Goal: Task Accomplishment & Management: Manage account settings

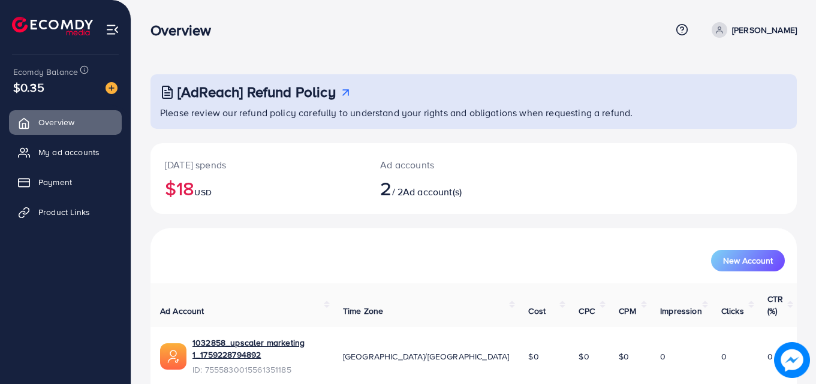
scroll to position [76, 0]
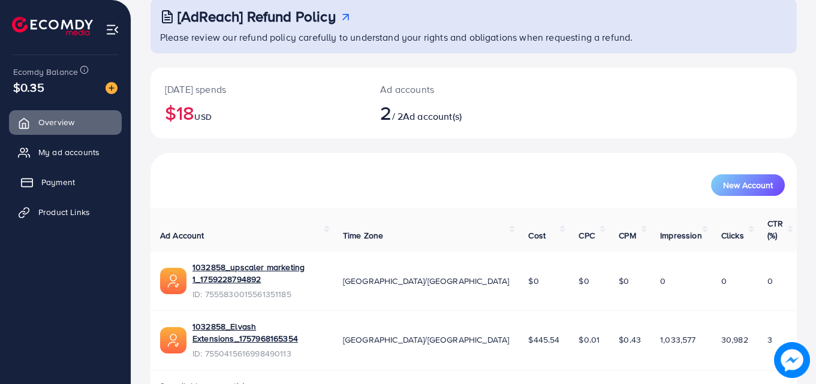
click at [68, 186] on span "Payment" at bounding box center [58, 182] width 34 height 12
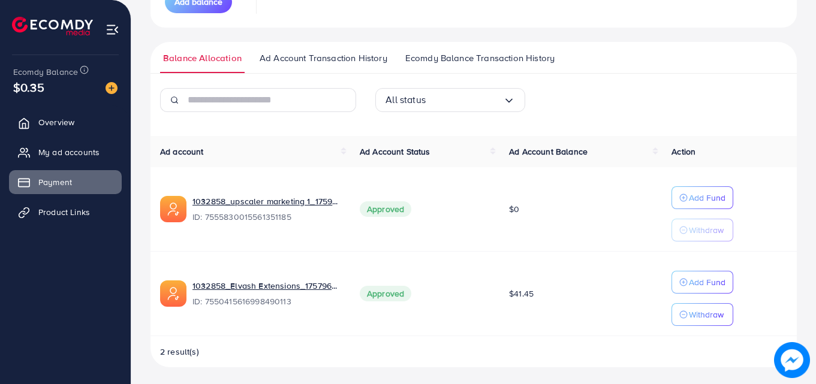
scroll to position [218, 0]
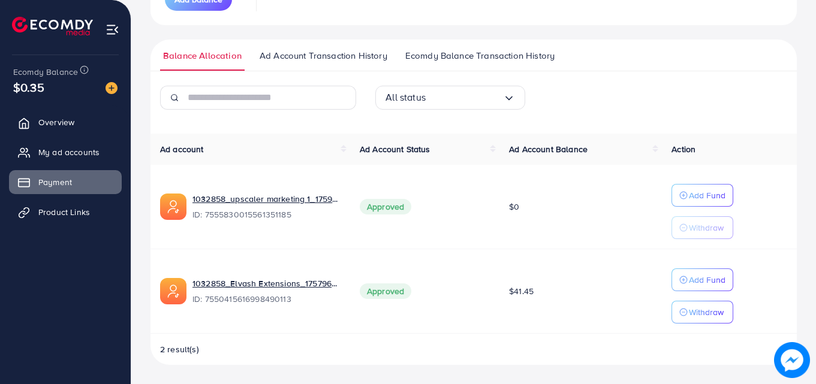
click at [468, 53] on span "Ecomdy Balance Transaction History" at bounding box center [479, 55] width 149 height 13
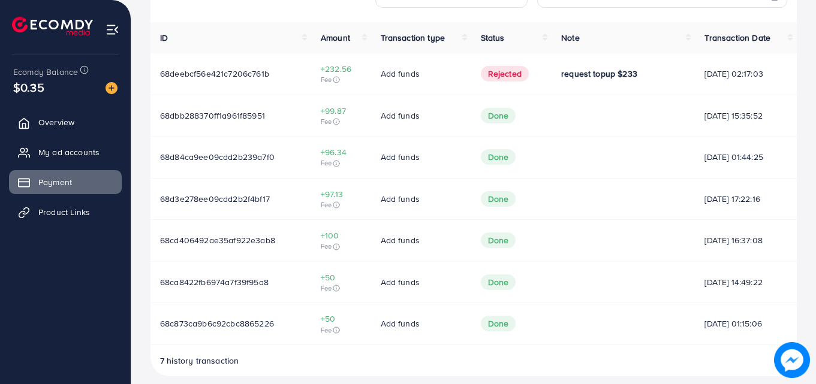
scroll to position [331, 0]
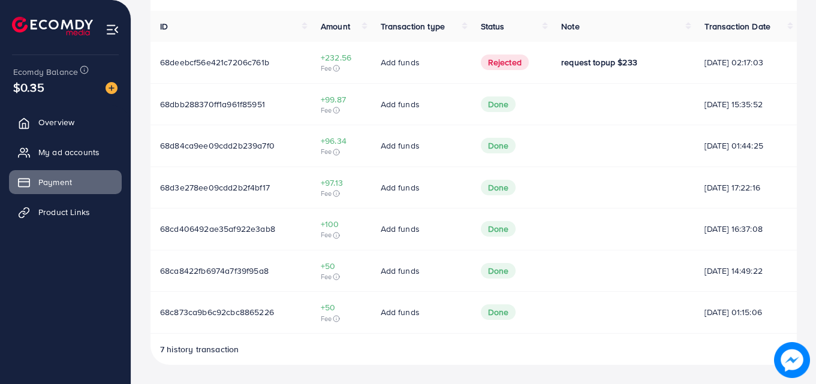
drag, startPoint x: 309, startPoint y: 67, endPoint x: 777, endPoint y: 77, distance: 467.6
click at [776, 77] on tr "68deebcf56e421c7206c761b +232.56 Fee Add funds Rejected request topup $233 03/1…" at bounding box center [473, 62] width 646 height 41
click at [780, 72] on td "03/10/2025, 02:17:03" at bounding box center [746, 62] width 102 height 41
drag, startPoint x: 540, startPoint y: 61, endPoint x: 640, endPoint y: 59, distance: 100.1
click at [640, 59] on td "request topup $233" at bounding box center [622, 62] width 143 height 41
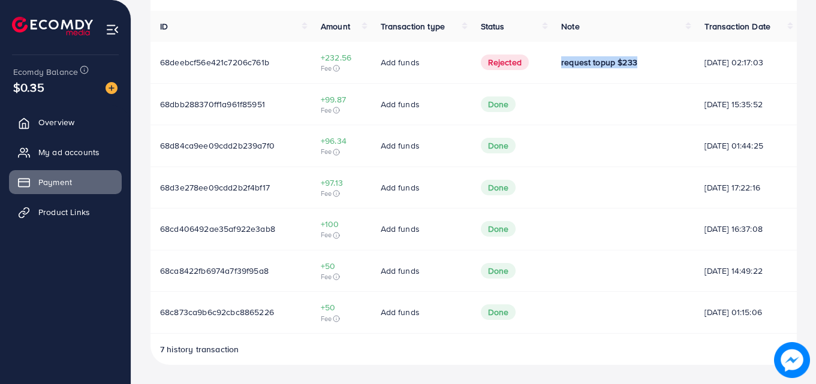
click at [633, 64] on div "request topup $233" at bounding box center [623, 62] width 124 height 12
click at [513, 72] on td "Rejected" at bounding box center [511, 62] width 80 height 41
drag, startPoint x: 682, startPoint y: 64, endPoint x: 783, endPoint y: 63, distance: 101.3
click at [783, 63] on td "03/10/2025, 02:17:03" at bounding box center [746, 62] width 102 height 41
click at [746, 69] on td "03/10/2025, 02:17:03" at bounding box center [746, 62] width 102 height 41
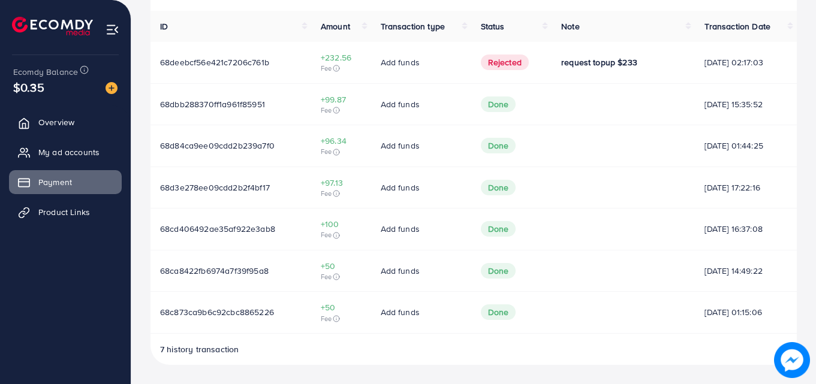
click at [263, 58] on span "68deebcf56e421c7206c761b" at bounding box center [214, 62] width 109 height 12
drag, startPoint x: 274, startPoint y: 64, endPoint x: 160, endPoint y: 70, distance: 114.6
click at [160, 70] on td "68deebcf56e421c7206c761b" at bounding box center [230, 62] width 161 height 41
click at [172, 73] on td "68deebcf56e421c7206c761b" at bounding box center [230, 62] width 161 height 41
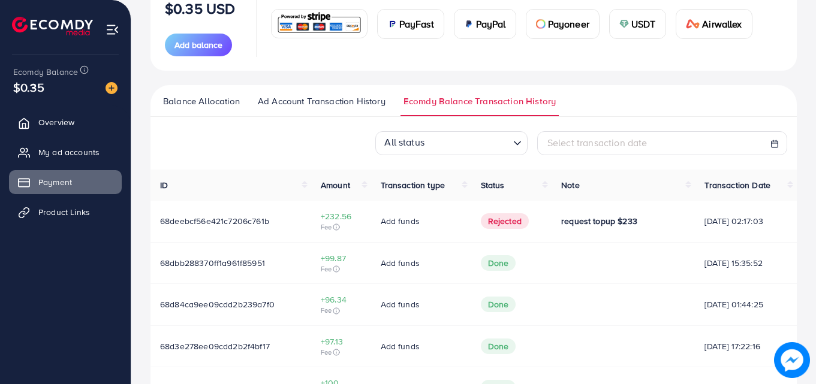
scroll to position [152, 0]
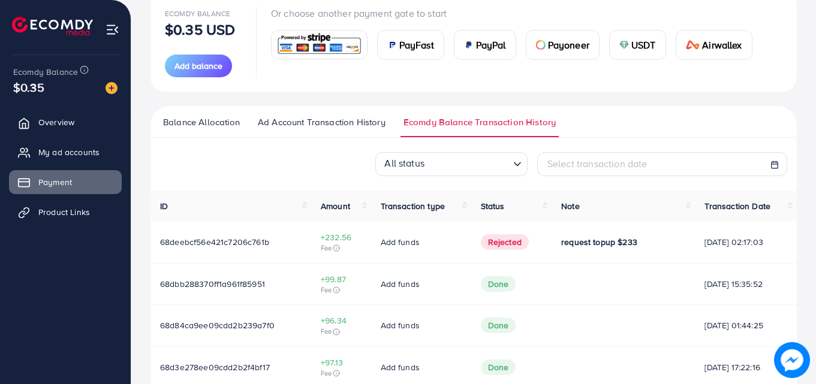
click at [630, 51] on div "USDT" at bounding box center [638, 45] width 56 height 29
click at [659, 49] on div "Payment Help Center Contact Support Term and policy About Us Shahzaib Raza Prof…" at bounding box center [408, 206] width 816 height 716
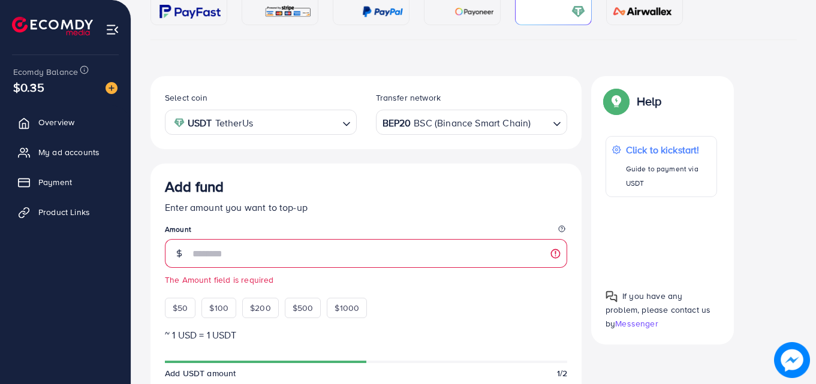
click at [645, 90] on div "Help" at bounding box center [633, 105] width 56 height 31
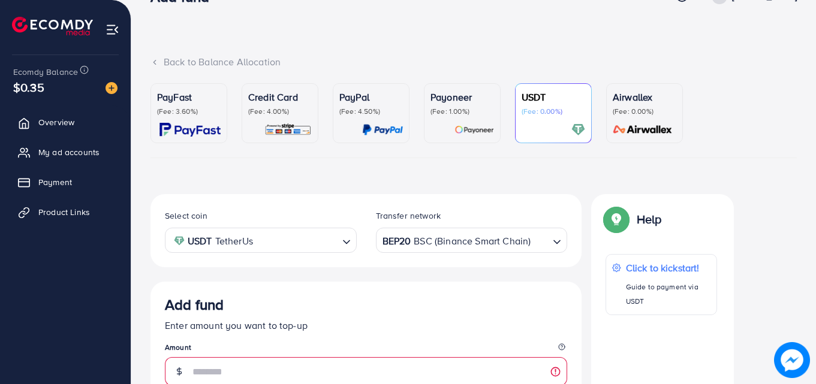
scroll to position [499, 0]
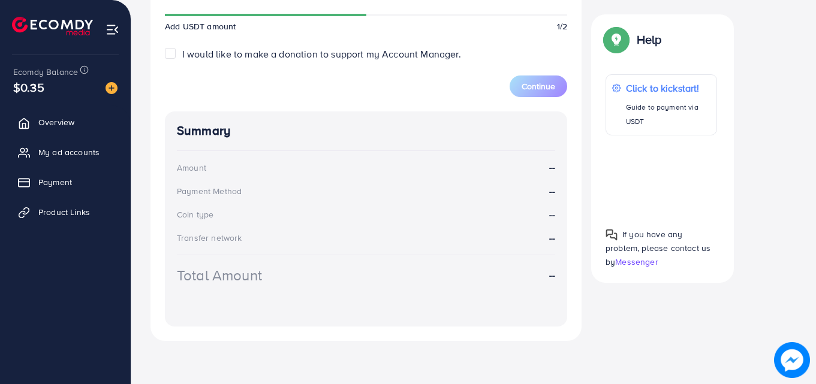
click at [613, 303] on div "Select coin USDT TetherUs Loading... Transfer network BEP20 BSC (Binance Smart …" at bounding box center [473, 35] width 646 height 612
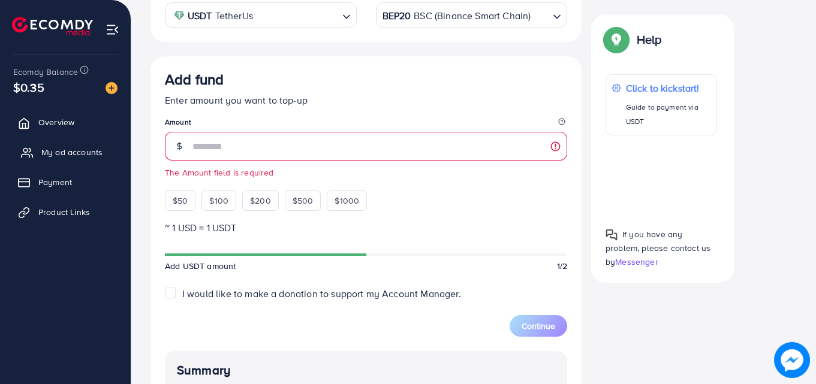
click at [89, 150] on span "My ad accounts" at bounding box center [71, 152] width 61 height 12
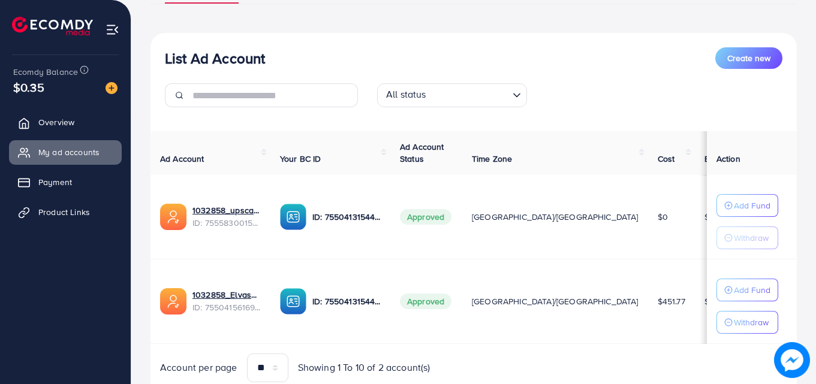
scroll to position [135, 0]
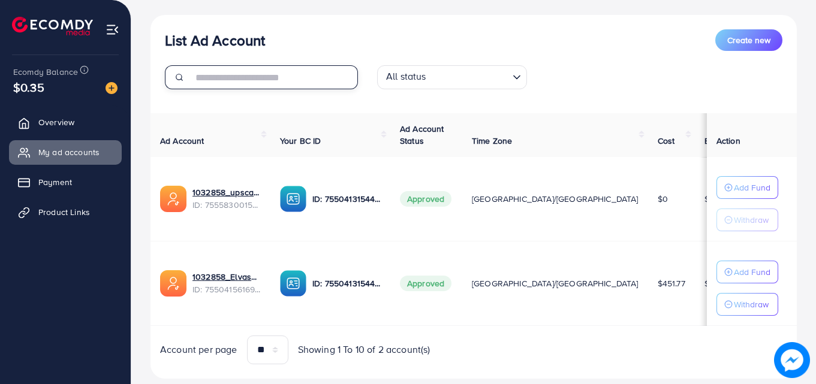
click at [213, 77] on input "text" at bounding box center [274, 77] width 165 height 24
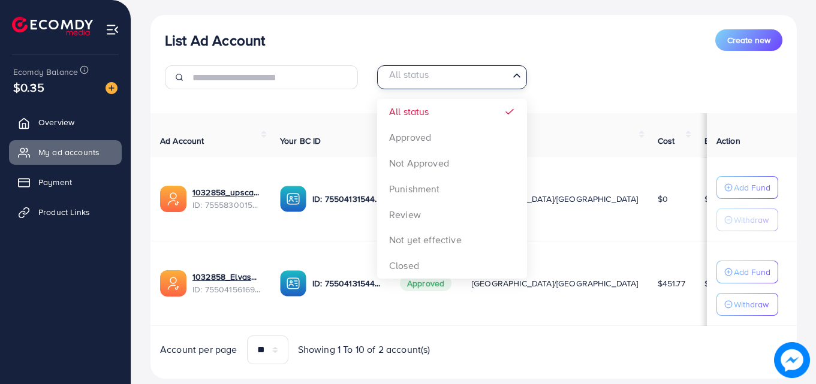
click at [384, 76] on div "All status" at bounding box center [445, 76] width 128 height 21
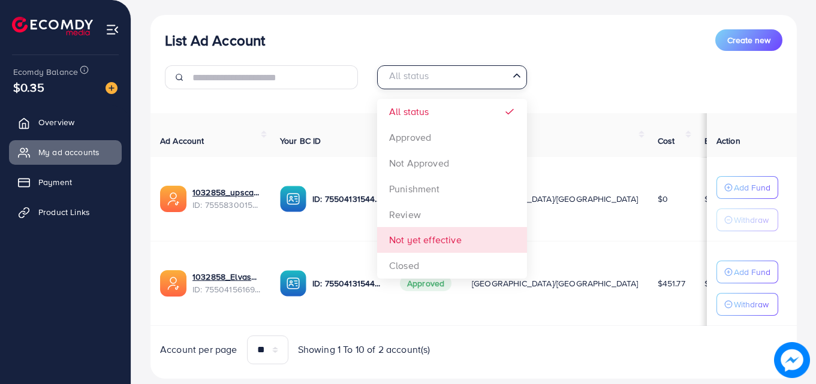
click at [394, 248] on div "List Ad Account Create new All status Loading... All status Approved Not Approv…" at bounding box center [473, 197] width 646 height 364
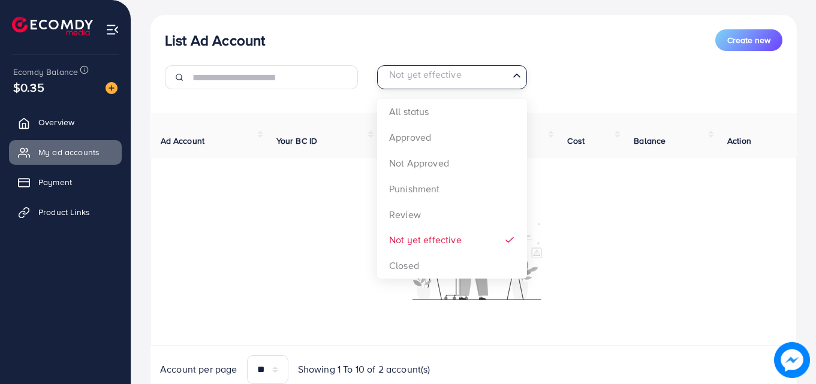
click at [472, 67] on div "Not yet effective" at bounding box center [445, 76] width 128 height 21
click at [472, 67] on div "Not yet effective" at bounding box center [445, 76] width 128 height 19
click at [472, 67] on div "Not yet effective" at bounding box center [445, 76] width 128 height 21
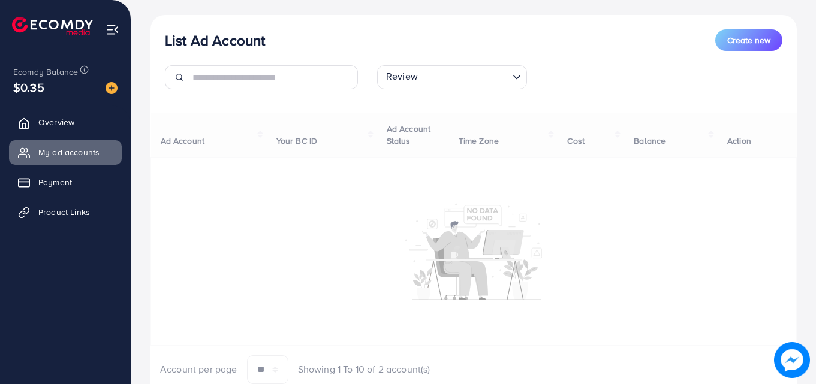
click at [431, 210] on div "List Ad Account Create new Review Loading... All status Approved Not Approved P…" at bounding box center [473, 207] width 646 height 384
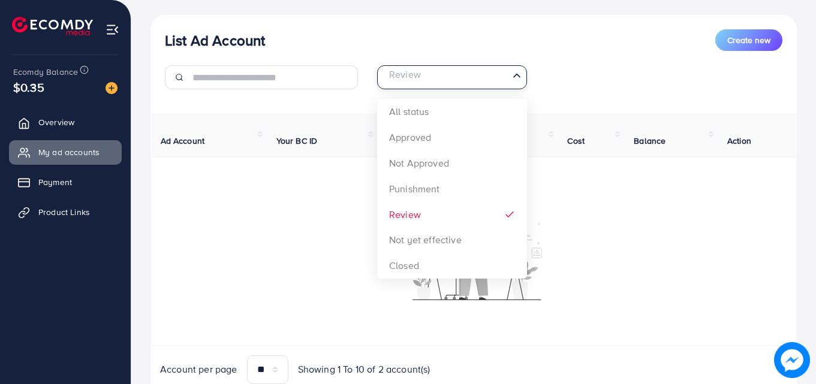
click at [464, 88] on div "Review Loading..." at bounding box center [452, 77] width 150 height 24
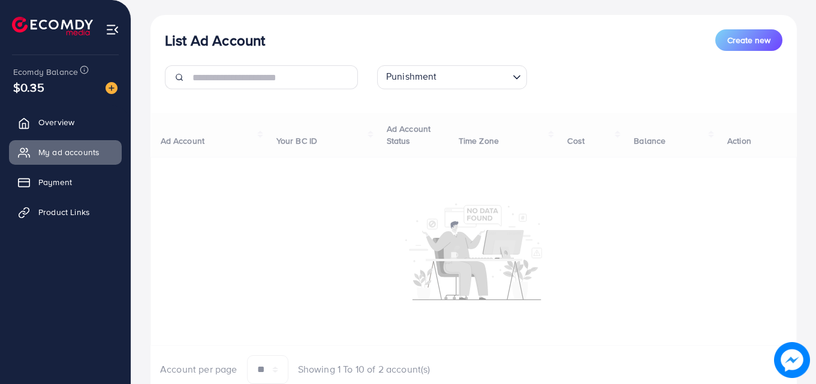
click at [429, 182] on div "List Ad Account Create new Punishment Loading... All status Approved Not Approv…" at bounding box center [473, 207] width 646 height 384
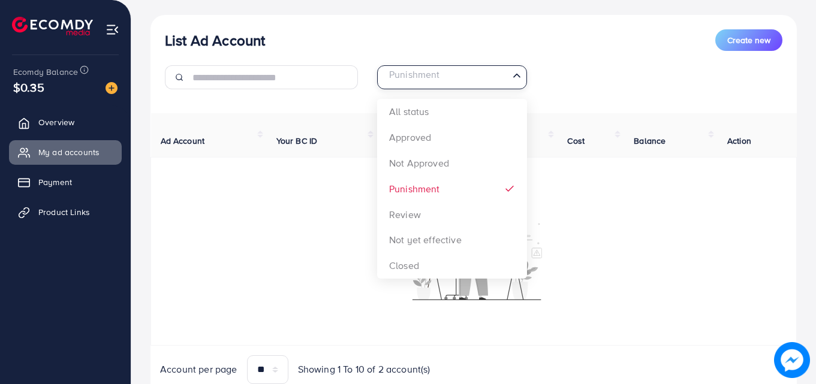
click at [447, 88] on div "Punishment Loading..." at bounding box center [452, 77] width 150 height 24
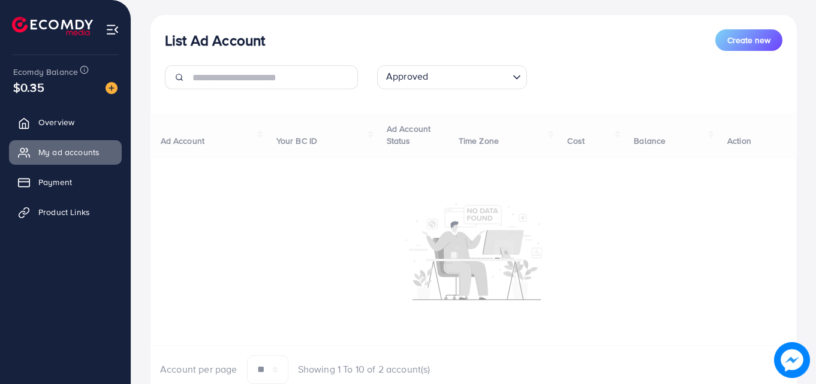
click at [441, 129] on div "List Ad Account Create new Approved Loading... All status Approved Not Approved…" at bounding box center [473, 207] width 646 height 384
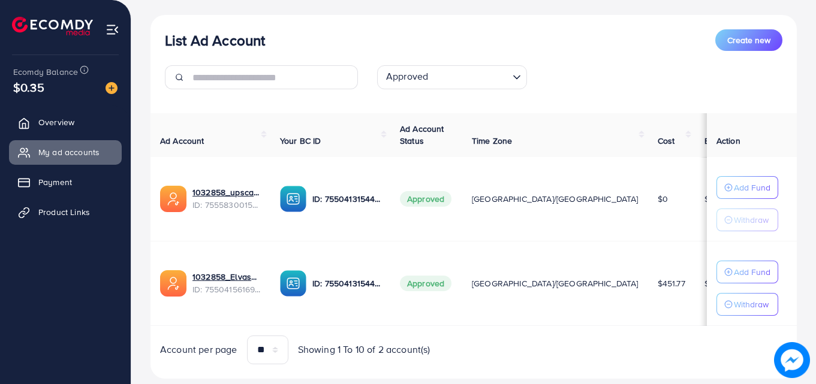
click at [707, 319] on td "Add Fund Withdraw" at bounding box center [752, 283] width 90 height 85
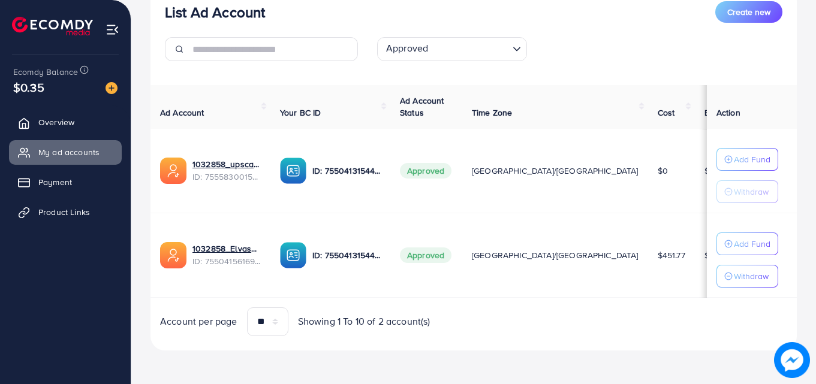
scroll to position [0, 0]
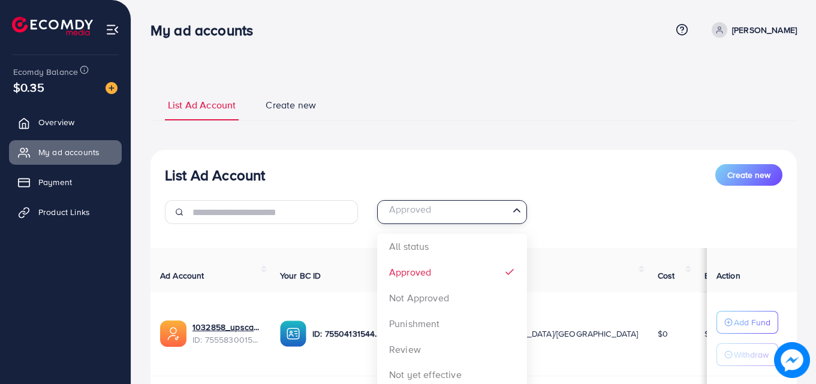
click at [494, 214] on input "Search for option" at bounding box center [444, 212] width 125 height 19
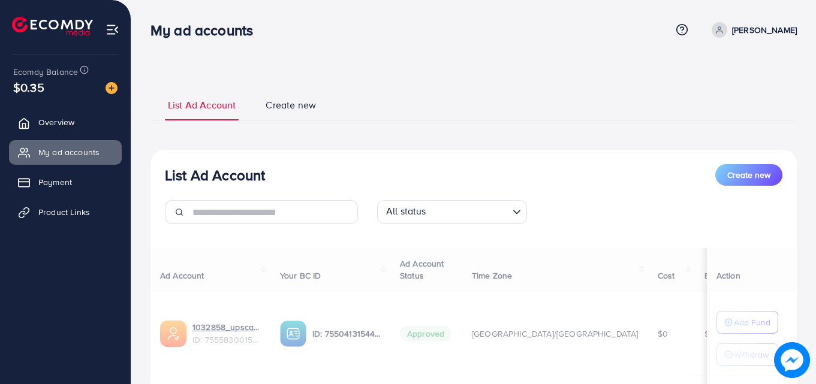
click at [449, 240] on div "List Ad Account Create new All status Loading... All status Approved Not Approv…" at bounding box center [473, 332] width 646 height 364
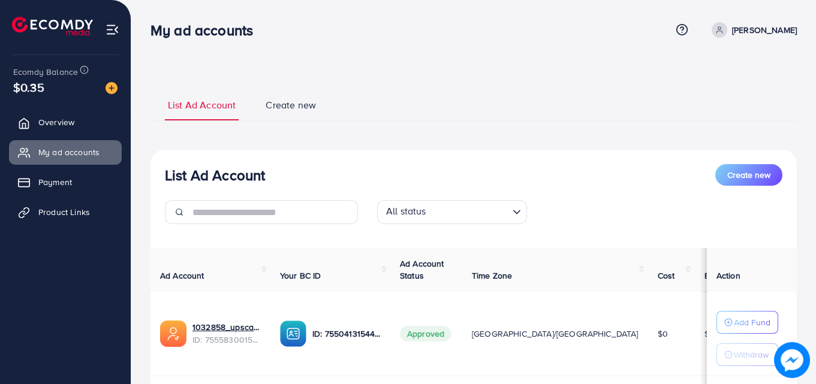
scroll to position [163, 0]
